Goal: Book appointment/travel/reservation

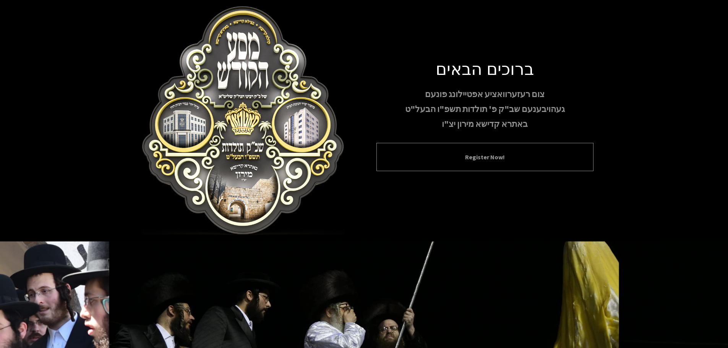
click at [501, 153] on button "Register Now!" at bounding box center [485, 157] width 198 height 9
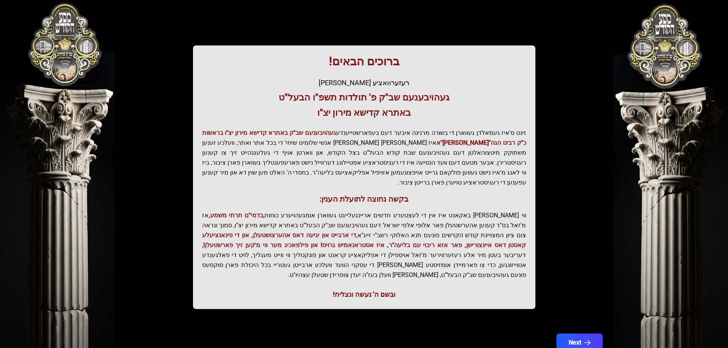
scroll to position [94, 0]
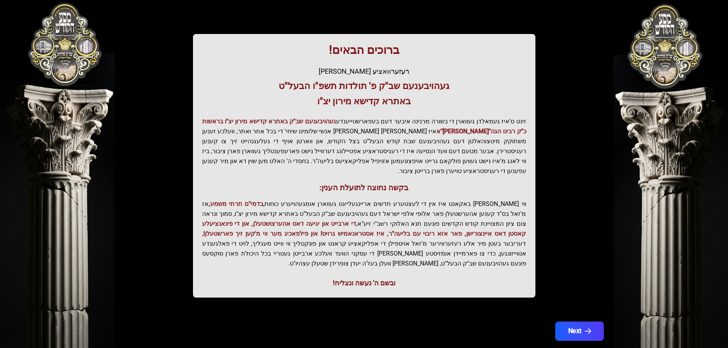
click at [566, 322] on button "Next" at bounding box center [579, 331] width 49 height 19
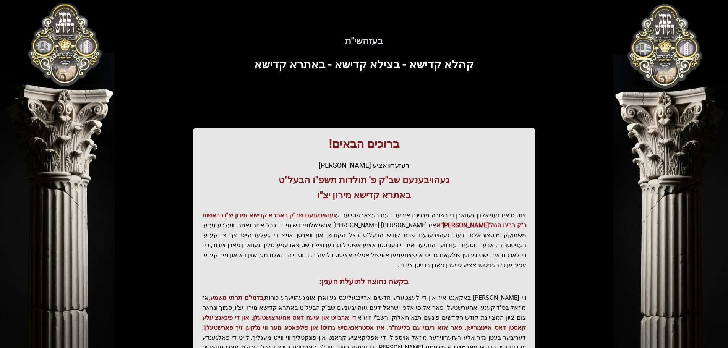
scroll to position [0, 0]
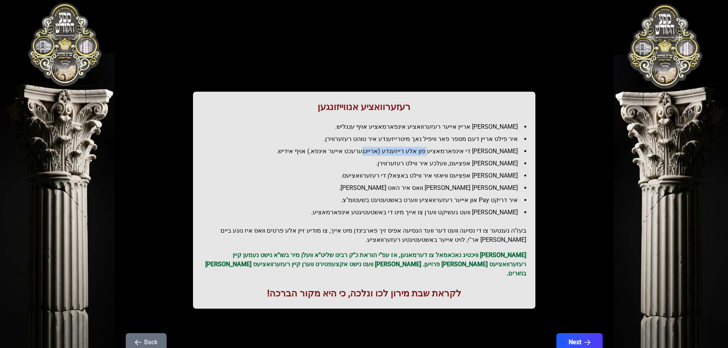
drag, startPoint x: 448, startPoint y: 152, endPoint x: 389, endPoint y: 155, distance: 59.0
click at [389, 155] on li "[PERSON_NAME] די אינפארמאציע פון אלע רייזענדע (אריינגערעכט אייער אינפא.) אויף א…" at bounding box center [367, 151] width 318 height 9
click at [400, 165] on li "[PERSON_NAME] אפציעס, וועלכע איר ווילט רעזערווירן." at bounding box center [367, 163] width 318 height 9
click at [398, 174] on li "[PERSON_NAME] אפציעס וויאזוי איר ווילט באצאלן די רעזערוואציעס." at bounding box center [367, 175] width 318 height 9
click at [397, 195] on ul "[PERSON_NAME] אריין אייער רעזערוואציע אינפארמאציע אויף ענגליש. איר פילט אריין ד…" at bounding box center [364, 169] width 324 height 95
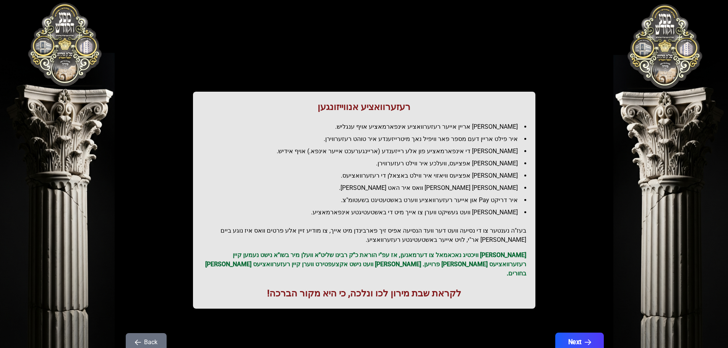
click at [577, 336] on button "Next" at bounding box center [579, 342] width 49 height 19
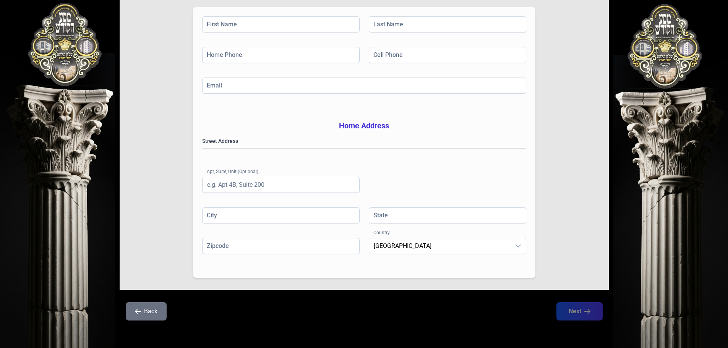
scroll to position [125, 0]
click at [229, 16] on input "First Name" at bounding box center [281, 24] width 158 height 16
type input "[PERSON_NAME]"
type input "[PHONE_NUMBER]"
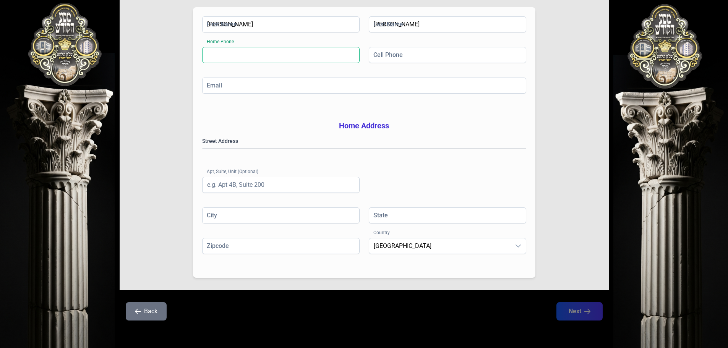
type input "[EMAIL_ADDRESS][DOMAIN_NAME]"
type input "102"
type input "MONSEY"
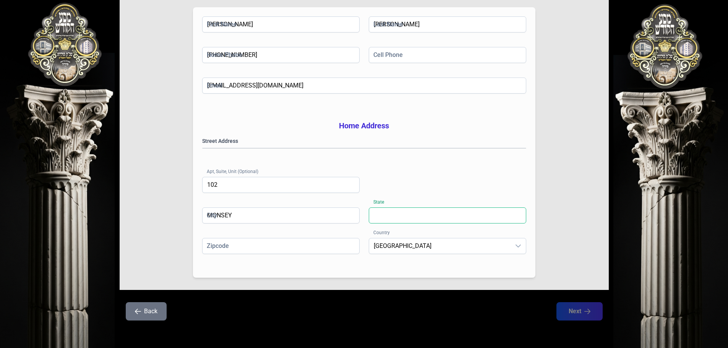
type input "NY"
type input "10952"
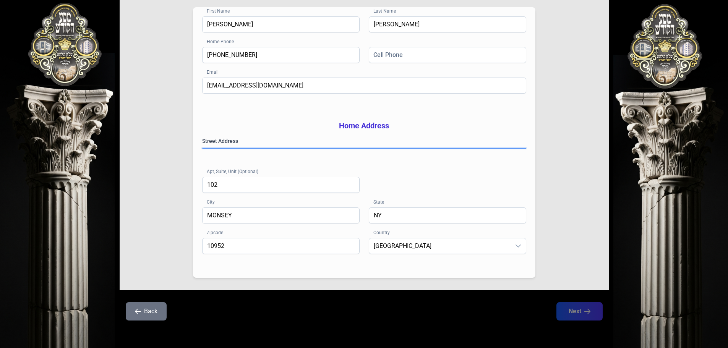
click at [203, 148] on gmp-place-autocomplete at bounding box center [203, 148] width 0 height 0
type input "Monsey"
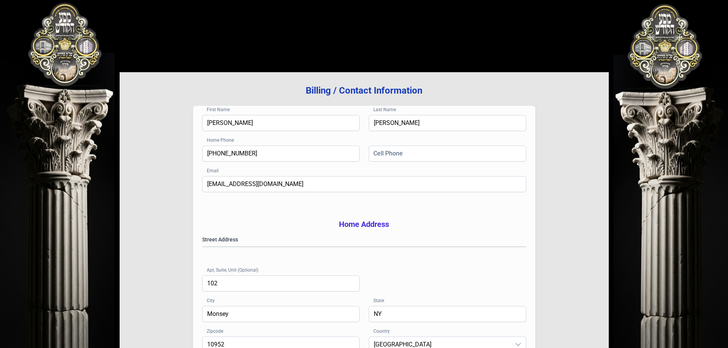
scroll to position [10, 0]
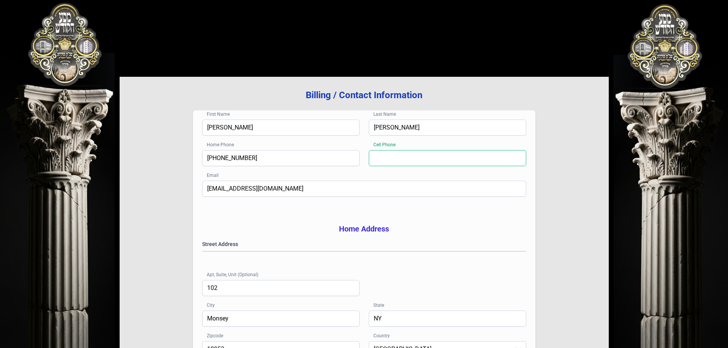
click at [384, 154] on input "Cell Phone" at bounding box center [448, 158] width 158 height 16
type input "[PHONE_NUMBER]"
type input "MONSEY"
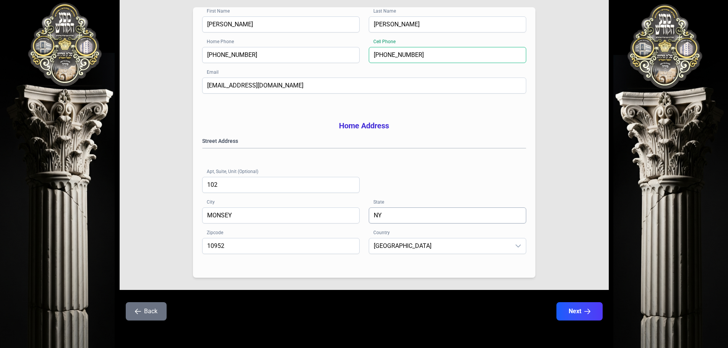
scroll to position [125, 0]
click at [596, 314] on button "Next" at bounding box center [579, 311] width 49 height 19
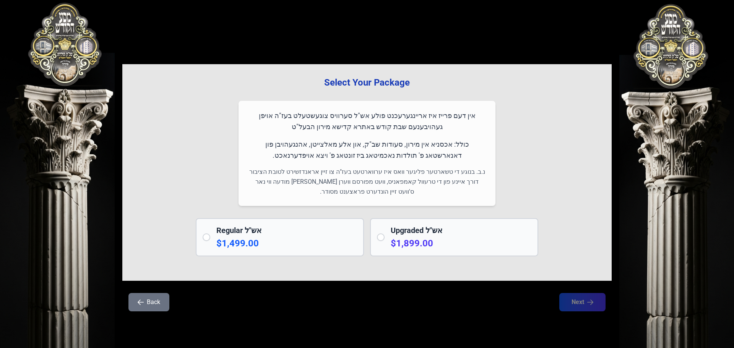
drag, startPoint x: 457, startPoint y: 109, endPoint x: 254, endPoint y: 126, distance: 203.8
click at [254, 126] on div "אין דעם פרייז איז אריינגערעכנט פולע אש"ל סערוויס צוגעשטעלט בעז"ה אויפן געהויבענ…" at bounding box center [367, 153] width 257 height 105
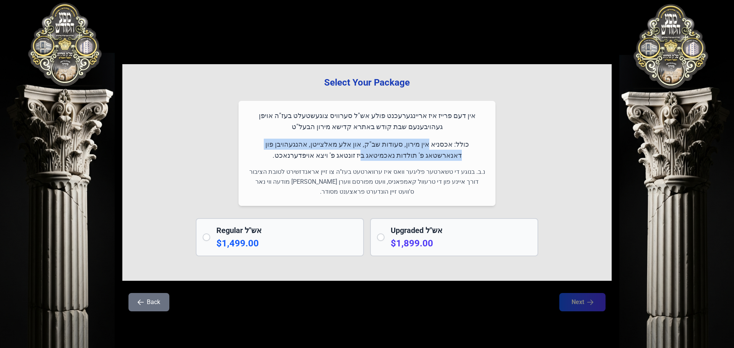
drag, startPoint x: 447, startPoint y: 148, endPoint x: 385, endPoint y: 151, distance: 62.0
click at [385, 151] on p "כולל: אכסניא אין מירון, סעודות שב"ק, און אלע מאלצייטן, אהנגעהויבן פון דאנארשטאג…" at bounding box center [367, 150] width 239 height 23
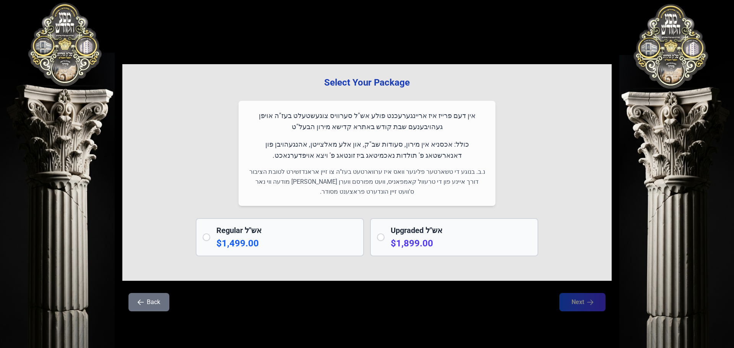
click at [364, 151] on p "כולל: אכסניא אין מירון, סעודות שב"ק, און אלע מאלצייטן, אהנגעהויבן פון דאנארשטאג…" at bounding box center [367, 150] width 239 height 23
drag, startPoint x: 403, startPoint y: 153, endPoint x: 259, endPoint y: 158, distance: 143.9
click at [259, 158] on p "כולל: אכסניא אין מירון, סעודות שב"ק, און אלע מאלצייטן, אהנגעהויבן פון דאנארשטאג…" at bounding box center [367, 150] width 239 height 23
click at [373, 158] on p "כולל: אכסניא אין מירון, סעודות שב"ק, און אלע מאלצייטן, אהנגעהויבן פון דאנארשטאג…" at bounding box center [367, 150] width 239 height 23
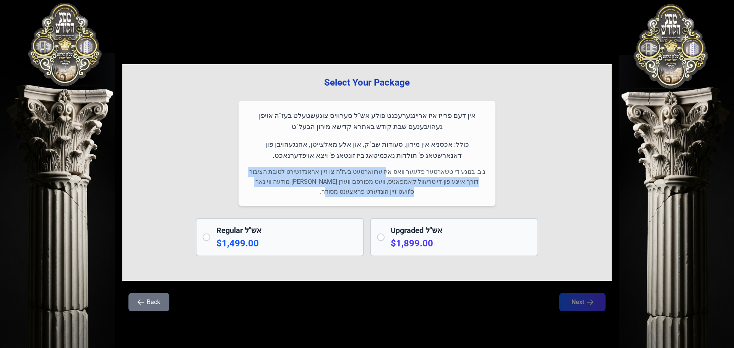
drag, startPoint x: 393, startPoint y: 170, endPoint x: 348, endPoint y: 189, distance: 49.0
click at [348, 189] on p "נ.ב. בנוגע די טשארטער פליגער וואס איז ערווארטעט בעז"ה צו זיין אראנדזשירט לטובת …" at bounding box center [367, 182] width 239 height 30
click at [346, 184] on p "נ.ב. בנוגע די טשארטער פליגער וואס איז ערווארטעט בעז"ה צו זיין אראנדזשירט לטובת …" at bounding box center [367, 182] width 239 height 30
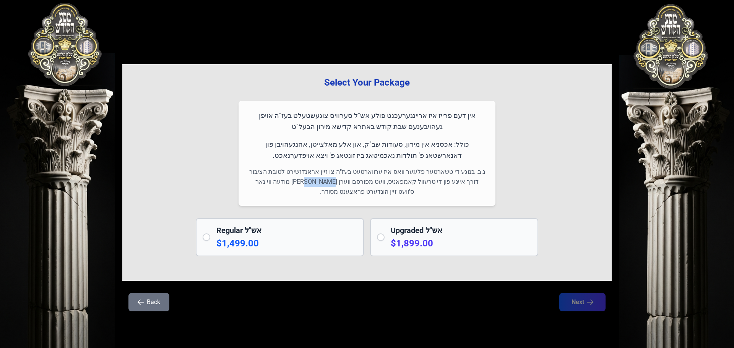
click at [346, 184] on p "נ.ב. בנוגע די טשארטער פליגער וואס איז ערווארטעט בעז"ה צו זיין אראנדזשירט לטובת …" at bounding box center [367, 182] width 239 height 30
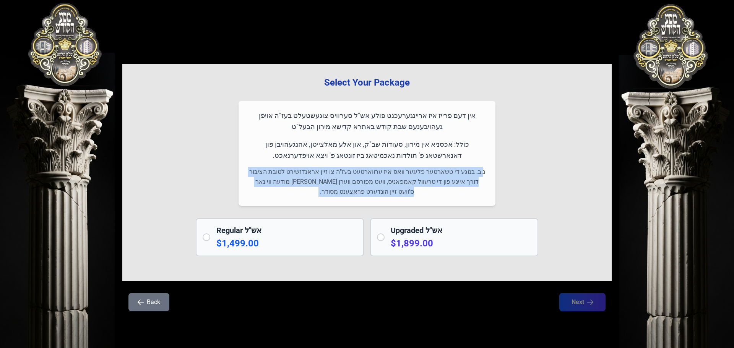
click at [346, 184] on p "נ.ב. בנוגע די טשארטער פליגער וואס איז ערווארטעט בעז"ה צו זיין אראנדזשירט לטובת …" at bounding box center [367, 182] width 239 height 30
click at [353, 189] on p "נ.ב. בנוגע די טשארטער פליגער וואס איז ערווארטעט בעז"ה צו זיין אראנדזשירט לטובת …" at bounding box center [367, 182] width 239 height 30
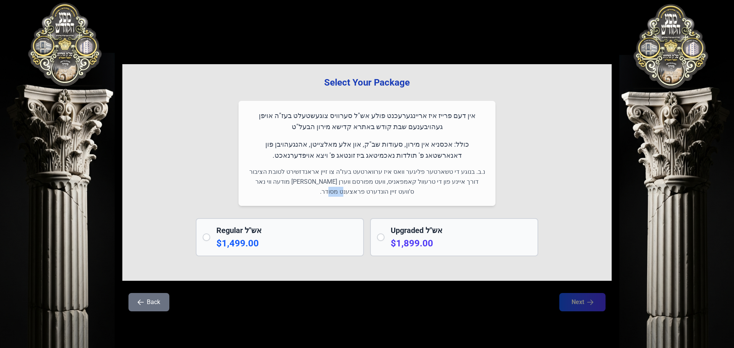
click at [353, 189] on p "נ.ב. בנוגע די טשארטער פליגער וואס איז ערווארטעט בעז"ה צו זיין אראנדזשירט לטובת …" at bounding box center [367, 182] width 239 height 30
click at [347, 185] on p "נ.ב. בנוגע די טשארטער פליגער וואס איז ערווארטעט בעז"ה צו זיין אראנדזשירט לטובת …" at bounding box center [367, 182] width 239 height 30
click at [340, 179] on p "נ.ב. בנוגע די טשארטער פליגער וואס איז ערווארטעט בעז"ה צו זיין אראנדזשירט לטובת …" at bounding box center [367, 182] width 239 height 30
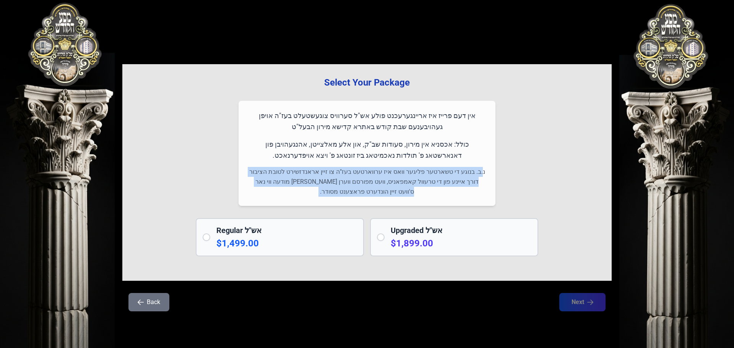
click at [340, 179] on p "נ.ב. בנוגע די טשארטער פליגער וואס איז ערווארטעט בעז"ה צו זיין אראנדזשירט לטובת …" at bounding box center [367, 182] width 239 height 30
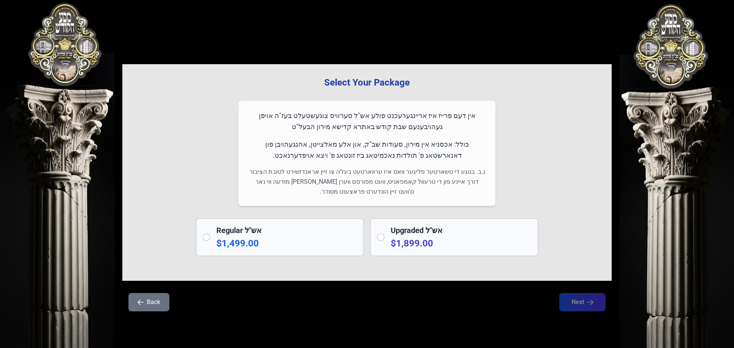
click at [296, 161] on p "כולל: אכסניא אין מירון, סעודות שב"ק, און אלע מאלצייטן, אהנגעהויבן פון דאנארשטאג…" at bounding box center [367, 150] width 239 height 23
click at [207, 236] on input "radio" at bounding box center [207, 238] width 8 height 8
radio input "true"
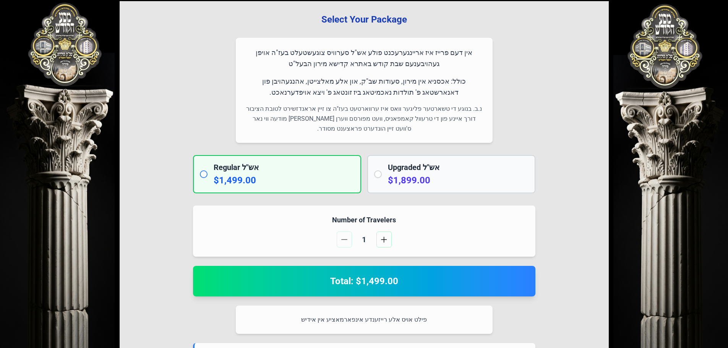
scroll to position [76, 0]
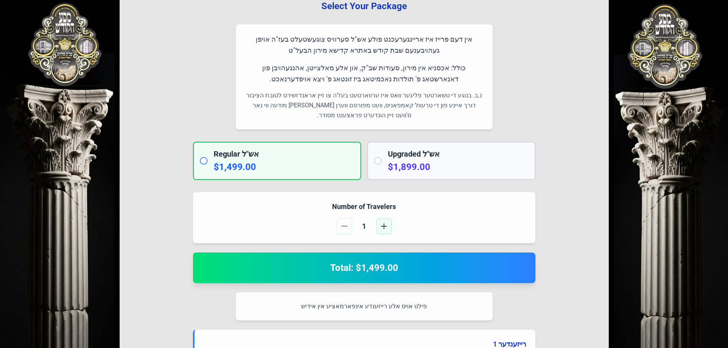
click at [385, 225] on span "button" at bounding box center [384, 226] width 6 height 6
click at [380, 161] on input "radio" at bounding box center [378, 161] width 8 height 8
radio input "true"
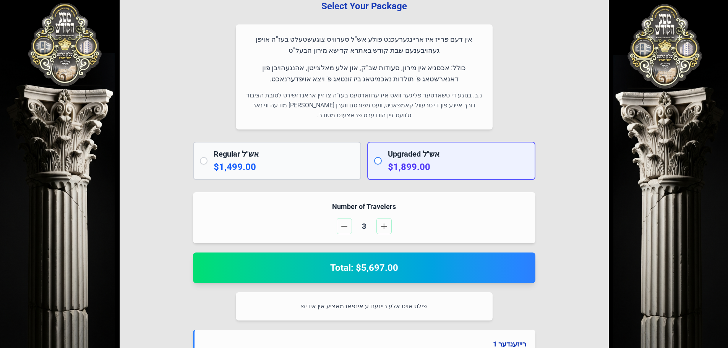
click at [200, 161] on p-radio-button at bounding box center [204, 161] width 8 height 8
radio input "true"
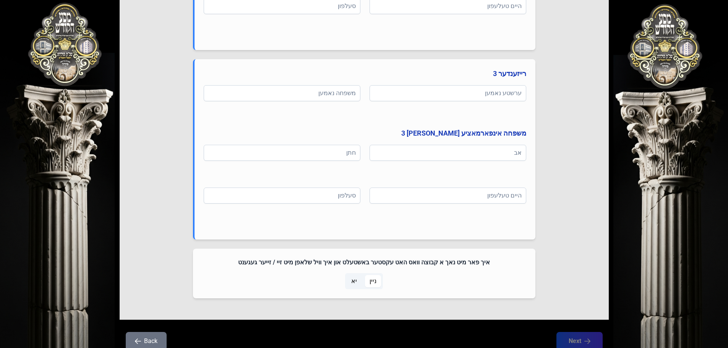
scroll to position [756, 0]
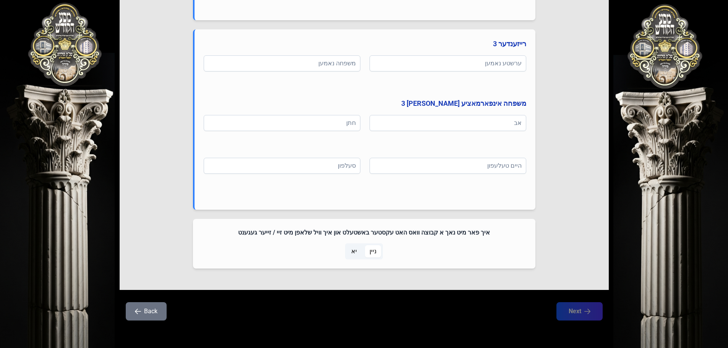
click at [349, 254] on span "יא" at bounding box center [354, 252] width 15 height 12
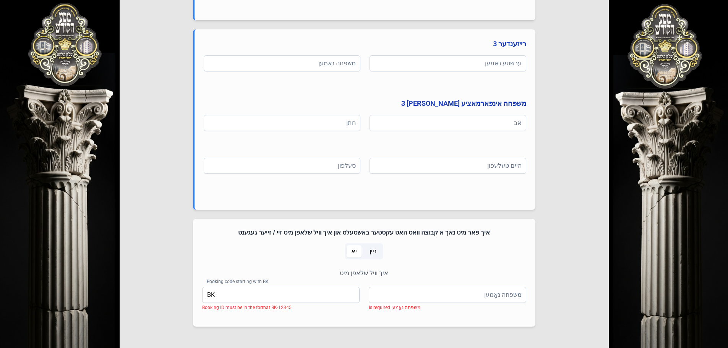
click at [369, 257] on span "ניין" at bounding box center [373, 252] width 16 height 12
